Goal: Task Accomplishment & Management: Complete application form

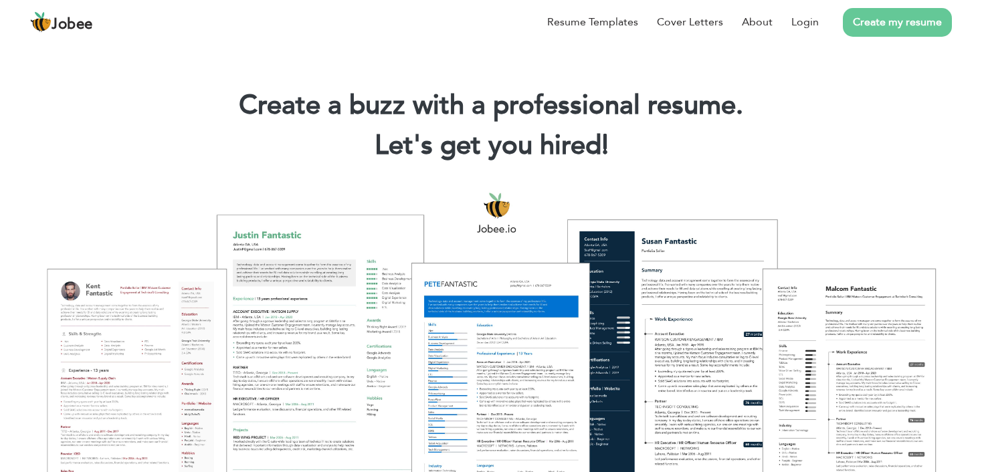
click at [916, 17] on link "Create my resume" at bounding box center [897, 22] width 109 height 29
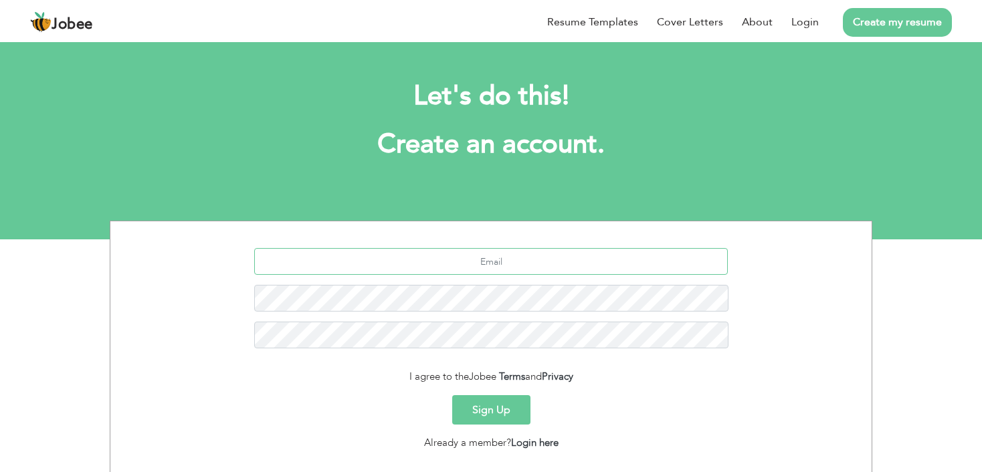
click at [489, 261] on input "text" at bounding box center [491, 261] width 474 height 27
click at [501, 268] on input "text" at bounding box center [491, 261] width 474 height 27
